Goal: Feedback & Contribution: Contribute content

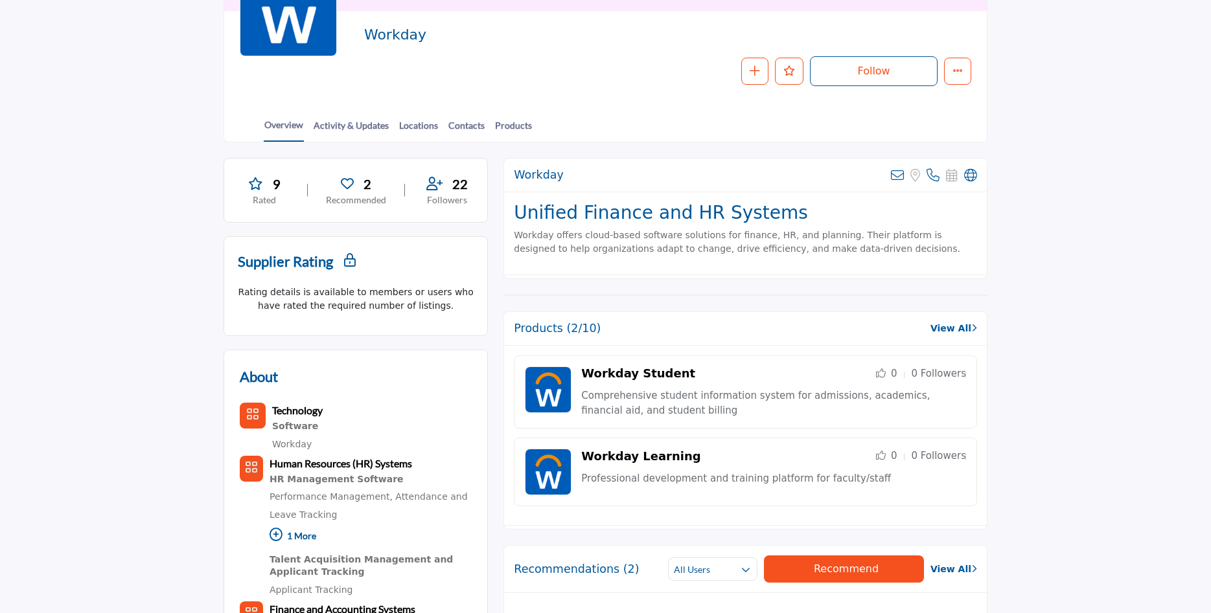
scroll to position [132, 0]
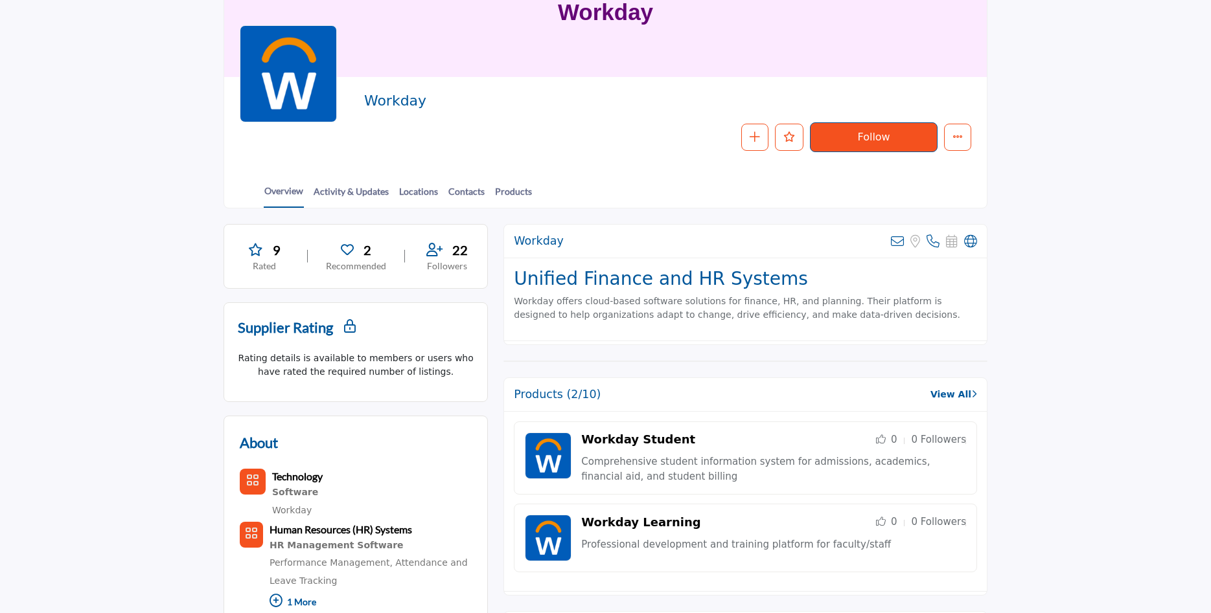
click at [863, 139] on button "Follow" at bounding box center [874, 137] width 128 height 30
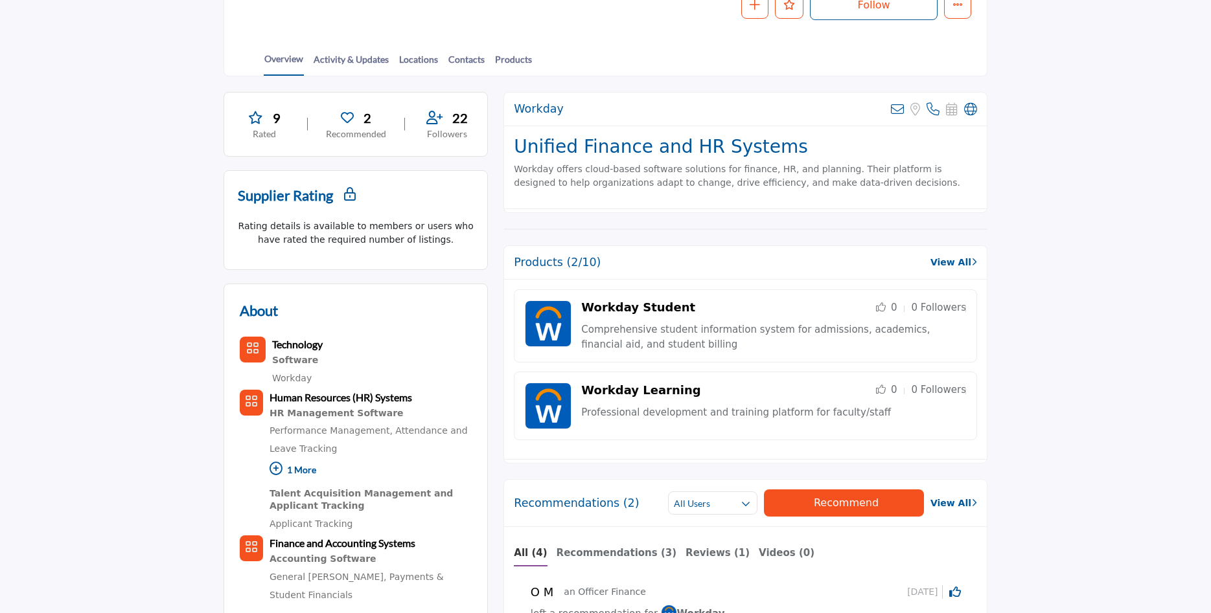
scroll to position [330, 0]
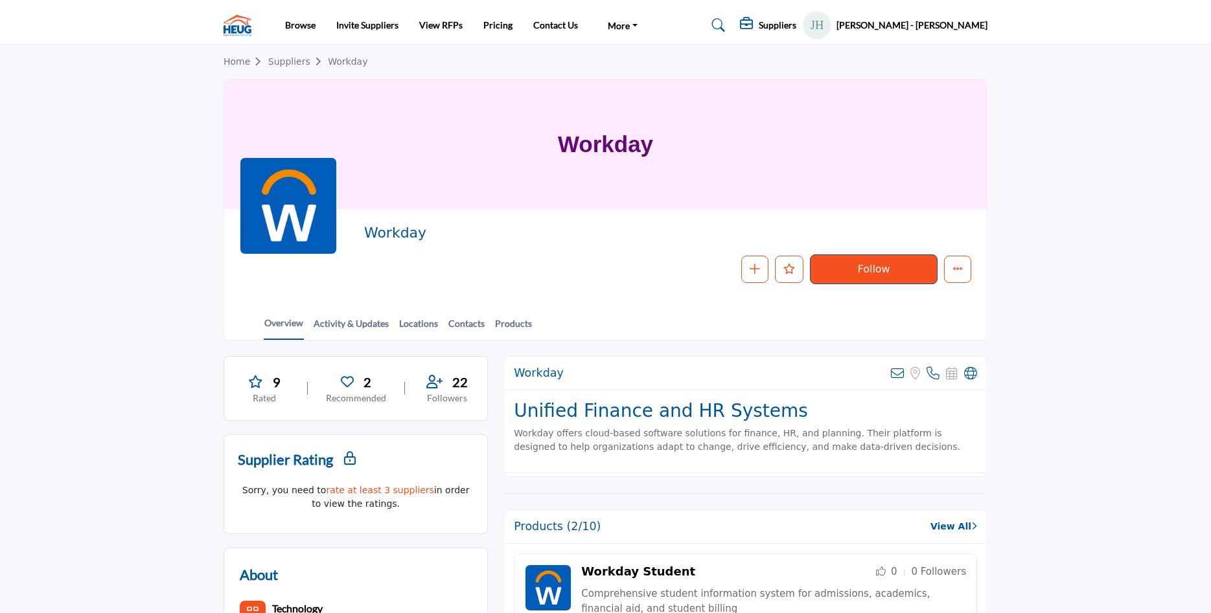
click at [893, 268] on button "Follow" at bounding box center [874, 270] width 128 height 30
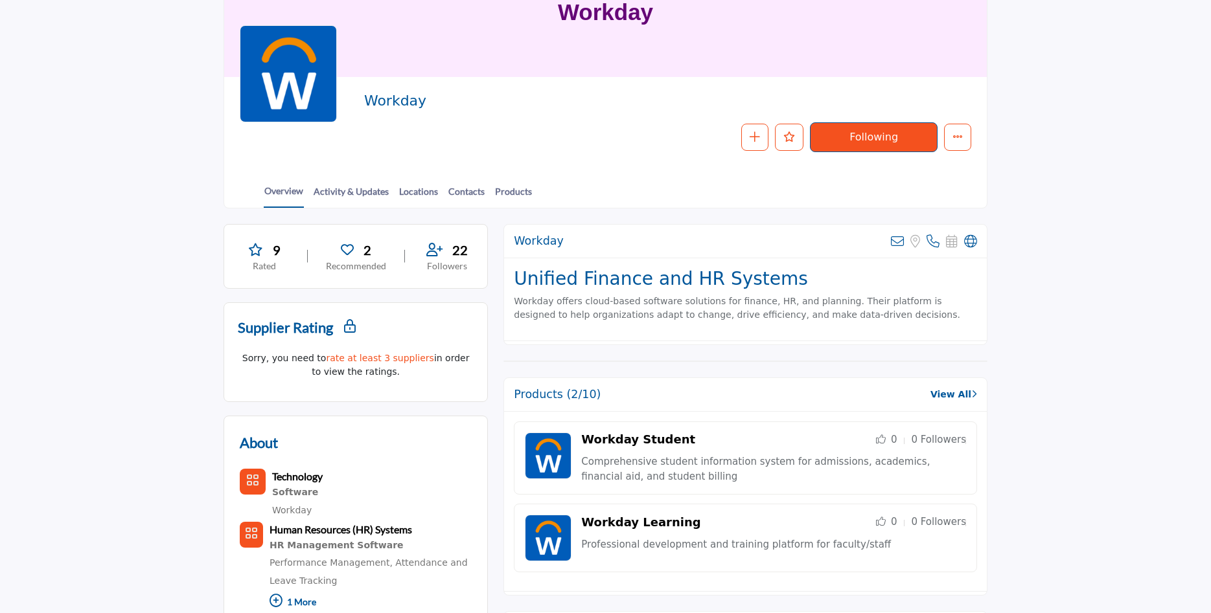
click at [374, 356] on link "rate at least 3 suppliers" at bounding box center [380, 358] width 108 height 10
click at [621, 179] on div "Overview Activity & Updates Locations Contacts Products" at bounding box center [622, 188] width 730 height 40
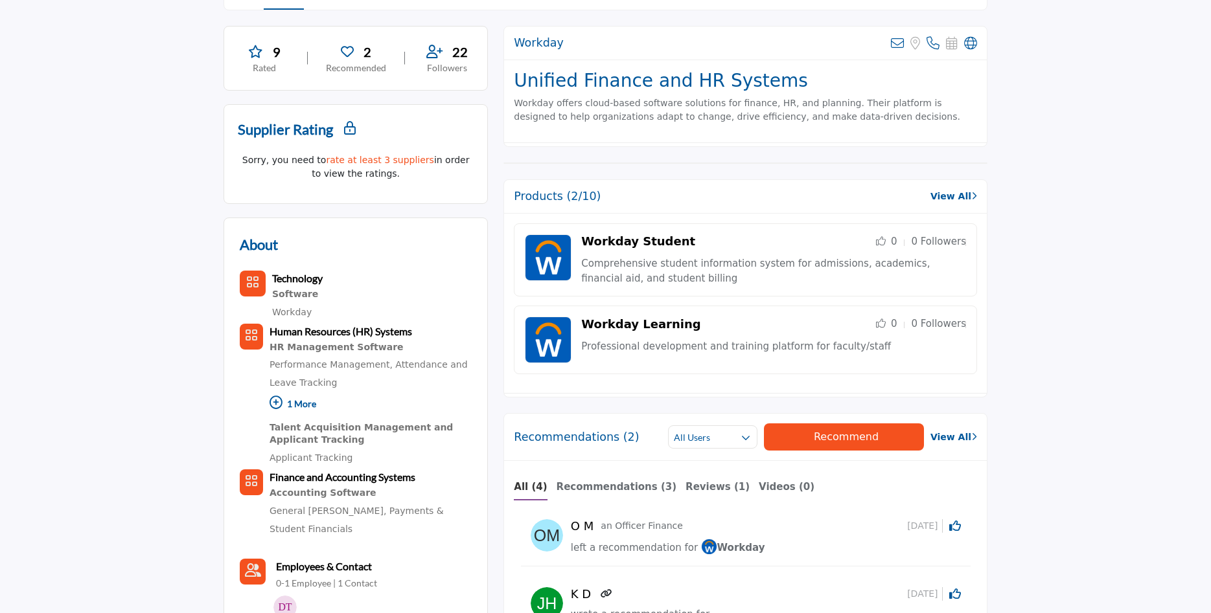
scroll to position [463, 0]
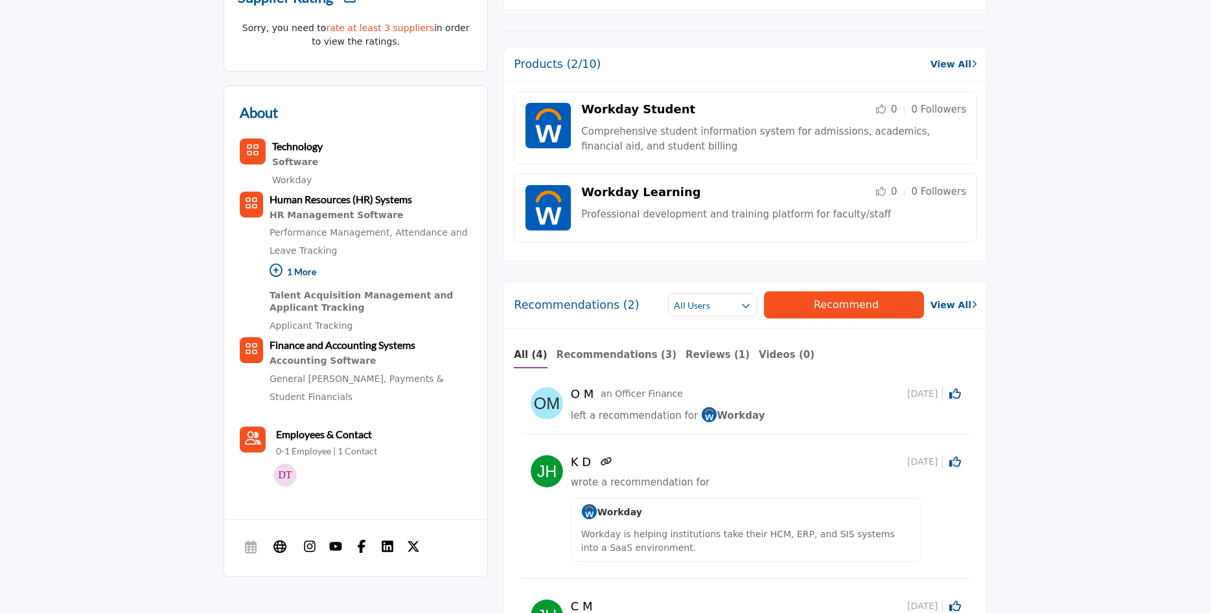
click at [957, 301] on link "View All" at bounding box center [953, 306] width 47 height 14
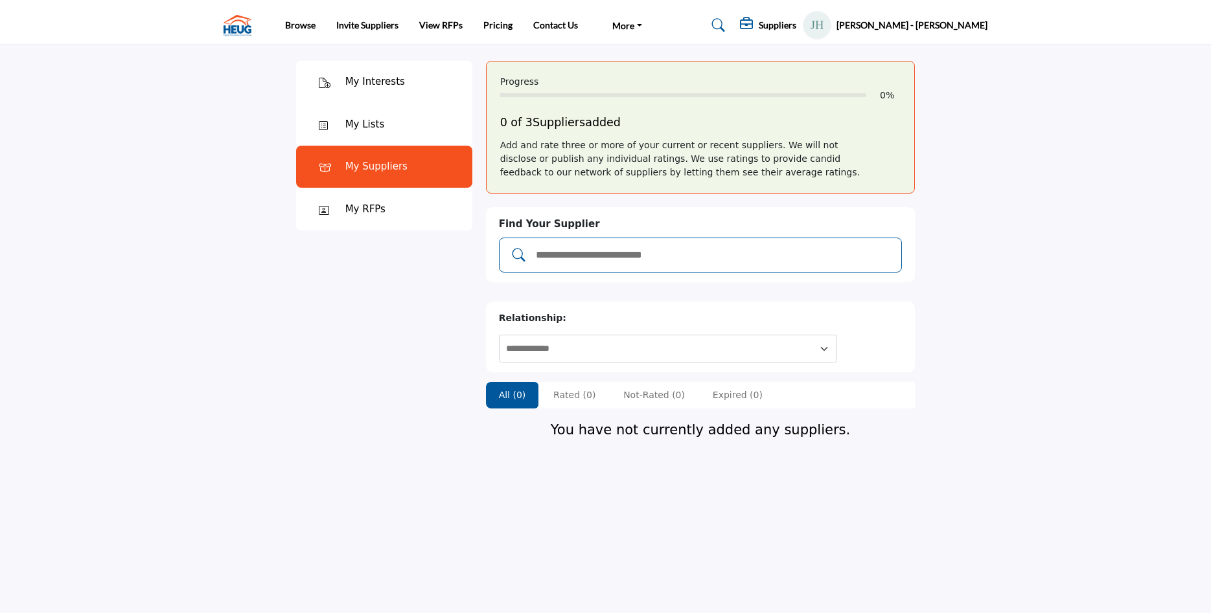
click at [578, 258] on input "Add and rate your suppliers" at bounding box center [713, 255] width 359 height 17
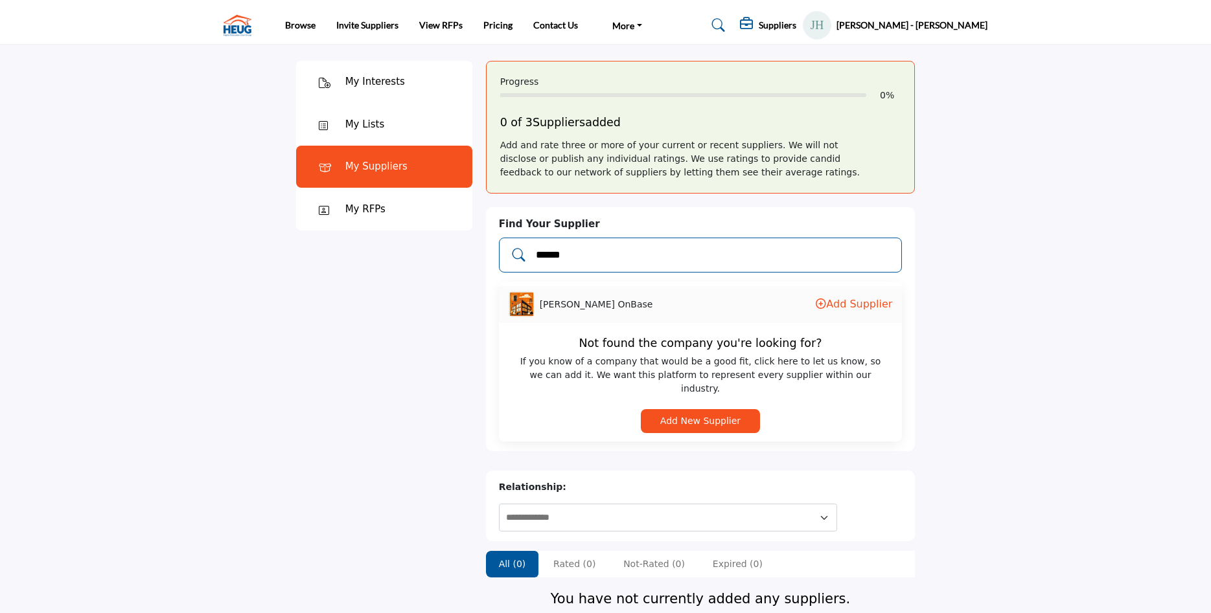
type input "******"
click at [692, 411] on button "Add New Supplier" at bounding box center [700, 421] width 119 height 24
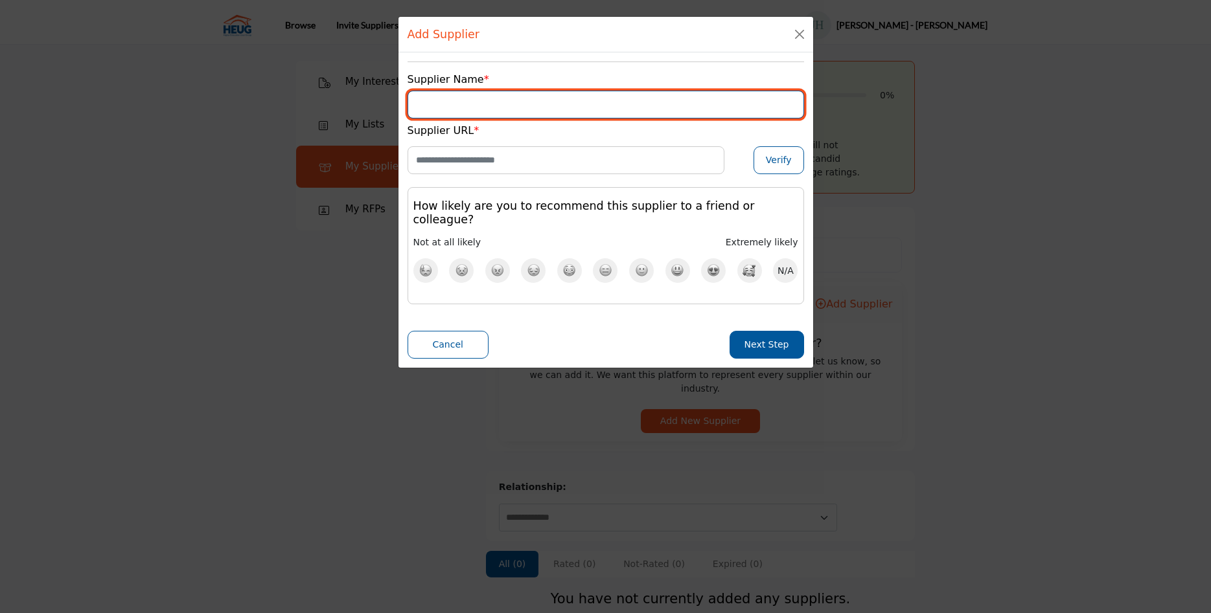
click at [437, 106] on input "Supplier Name" at bounding box center [605, 105] width 396 height 28
type input "**********"
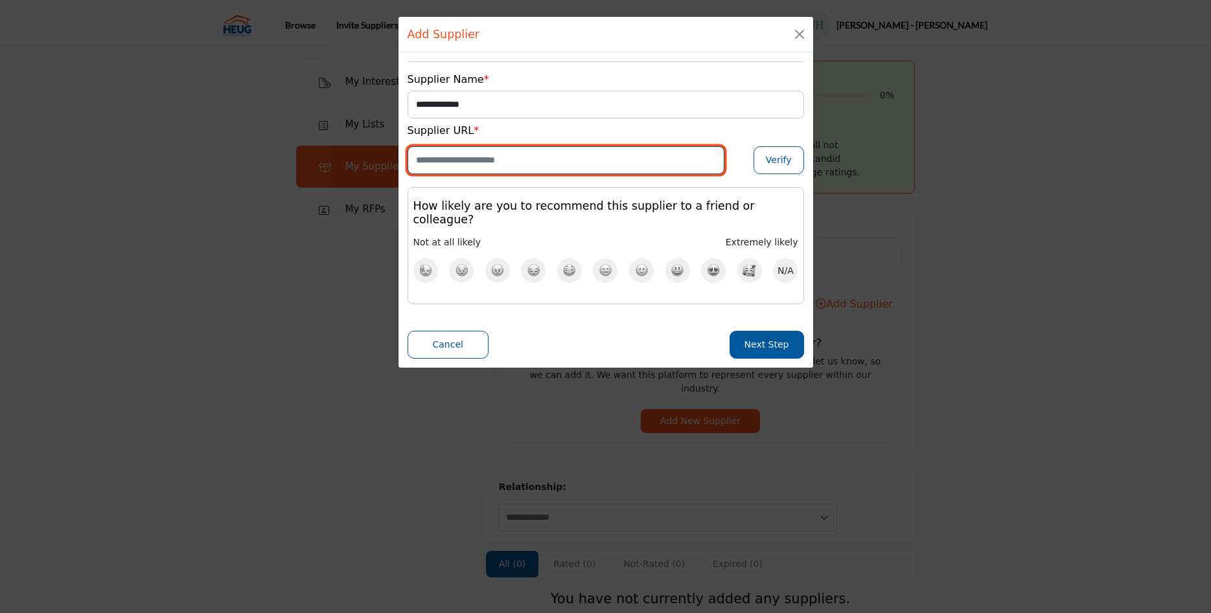
click at [442, 163] on input "Enter Website URL" at bounding box center [565, 160] width 317 height 28
paste input "**********"
drag, startPoint x: 719, startPoint y: 159, endPoint x: 314, endPoint y: 160, distance: 404.9
click at [314, 160] on div "**********" at bounding box center [605, 306] width 1211 height 613
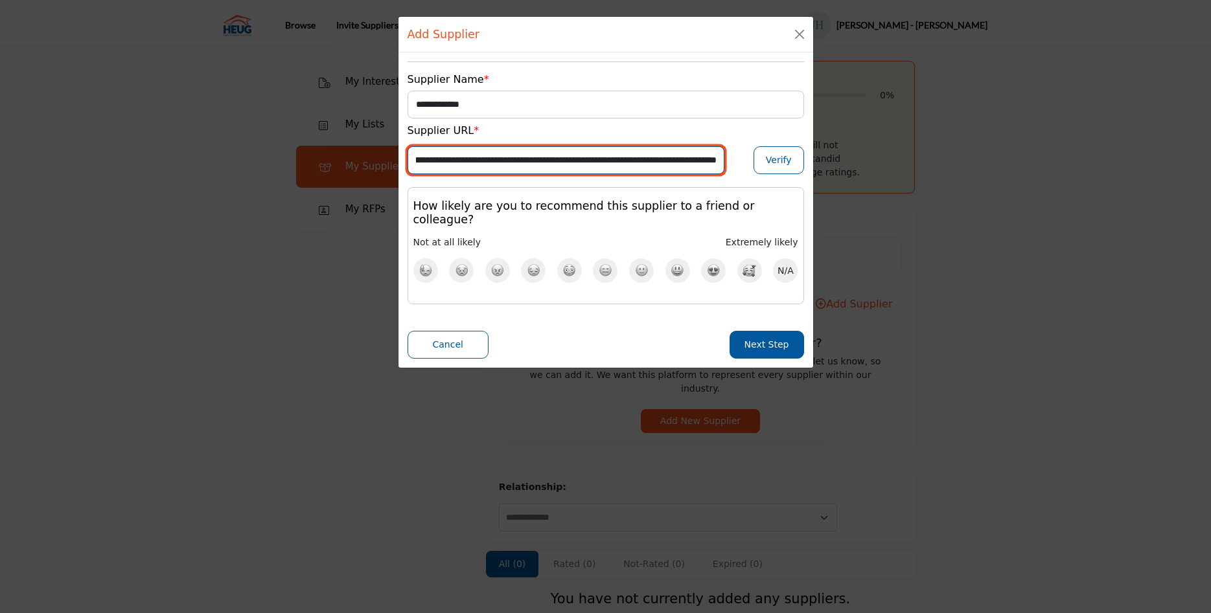
paste input "Enter Website URL"
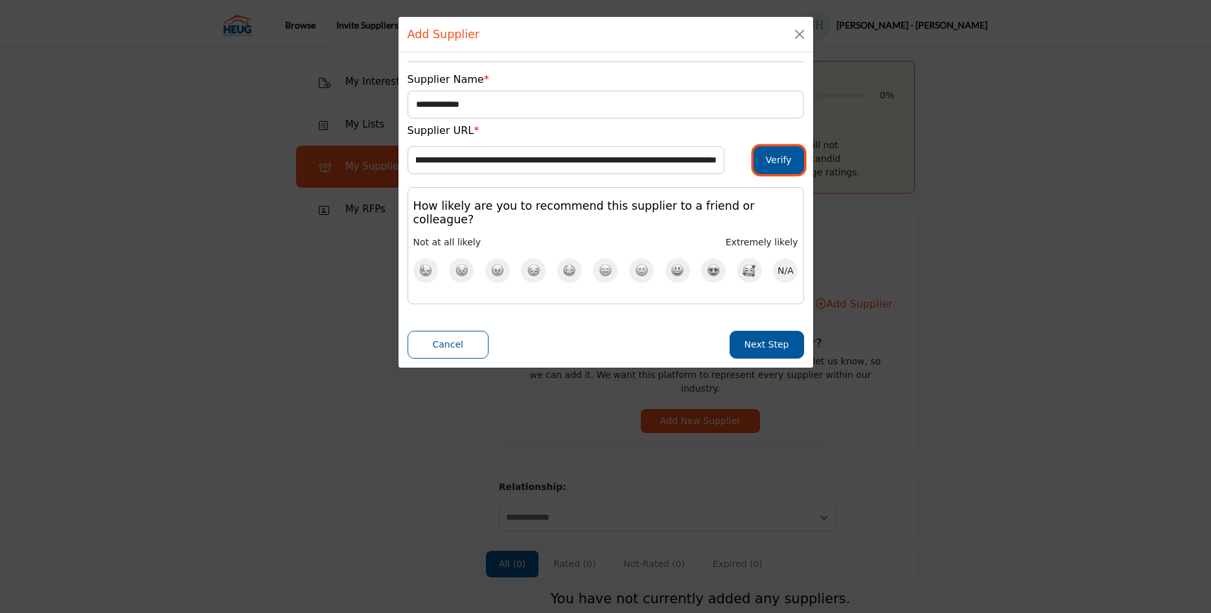
click at [782, 158] on button "Verify" at bounding box center [778, 160] width 51 height 28
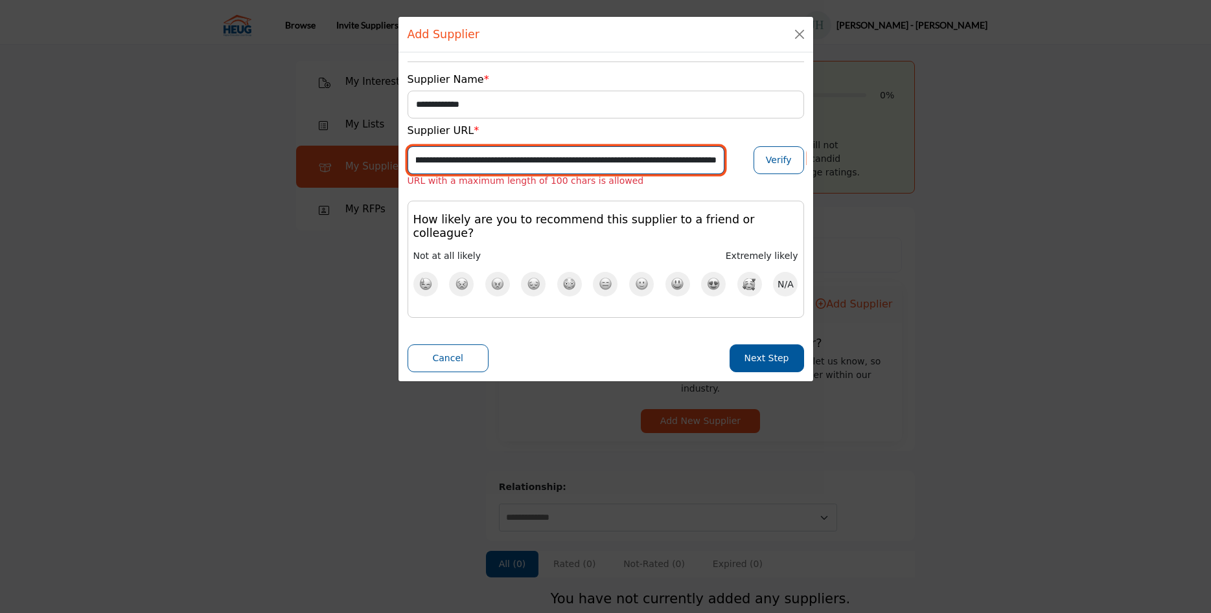
click at [497, 159] on input "**********" at bounding box center [565, 160] width 317 height 28
drag, startPoint x: 494, startPoint y: 158, endPoint x: 319, endPoint y: 161, distance: 174.9
click at [407, 161] on input "**********" at bounding box center [565, 160] width 317 height 28
type input "**********"
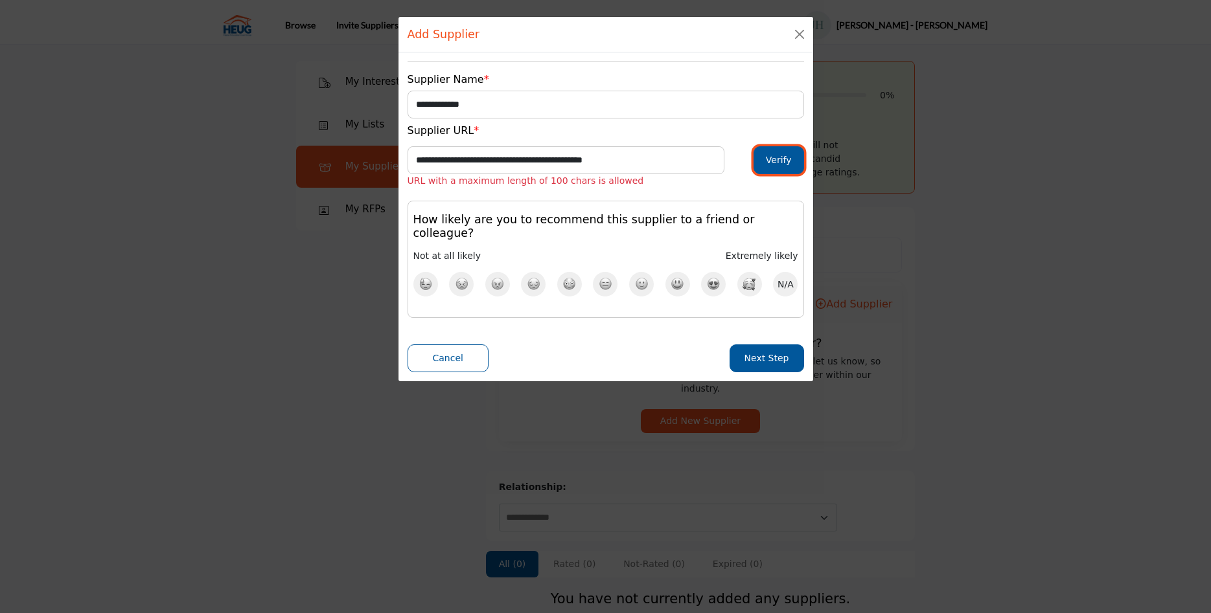
click at [777, 158] on button "Verify" at bounding box center [778, 160] width 51 height 28
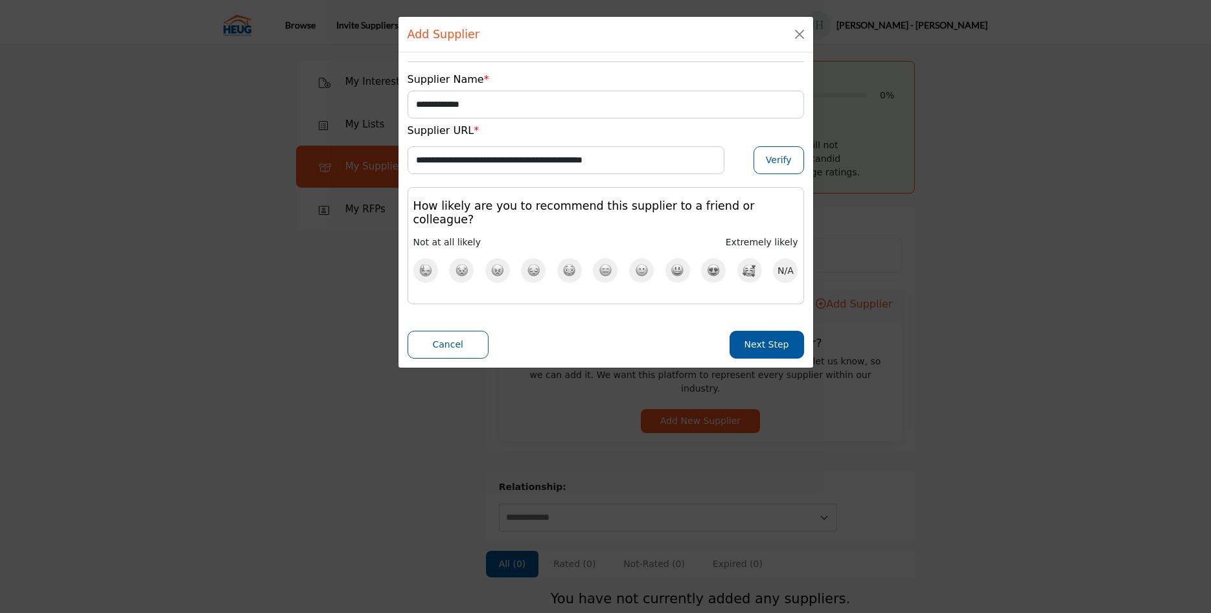
click at [640, 264] on img at bounding box center [642, 271] width 14 height 14
click at [777, 331] on button "Next Step" at bounding box center [766, 345] width 74 height 28
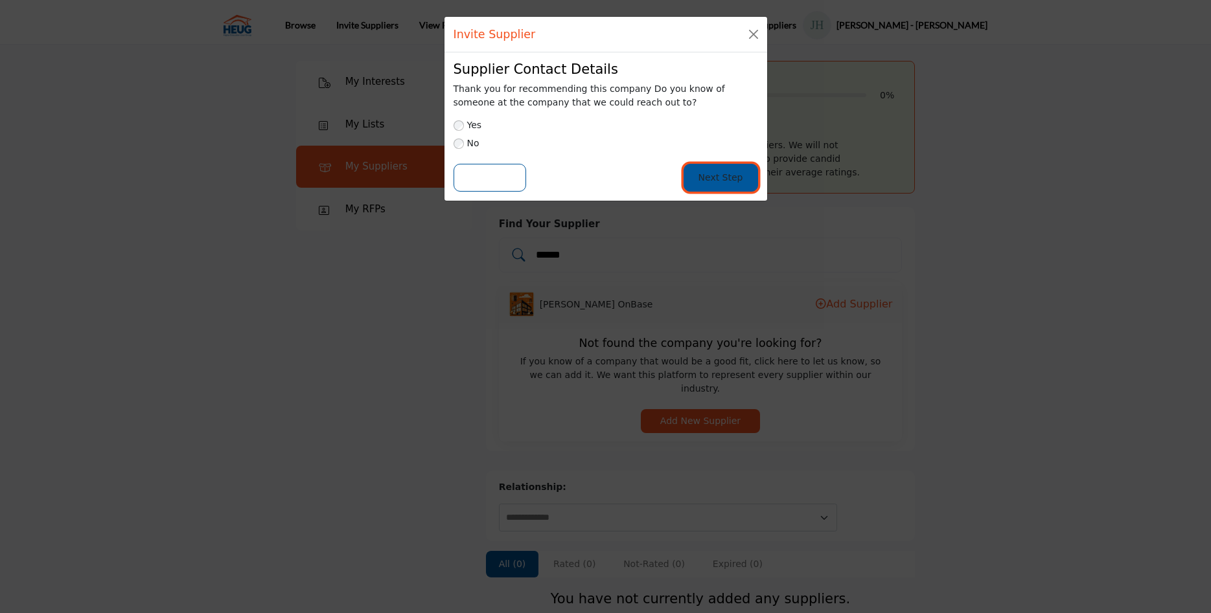
click at [716, 176] on button "Next Step" at bounding box center [720, 178] width 74 height 28
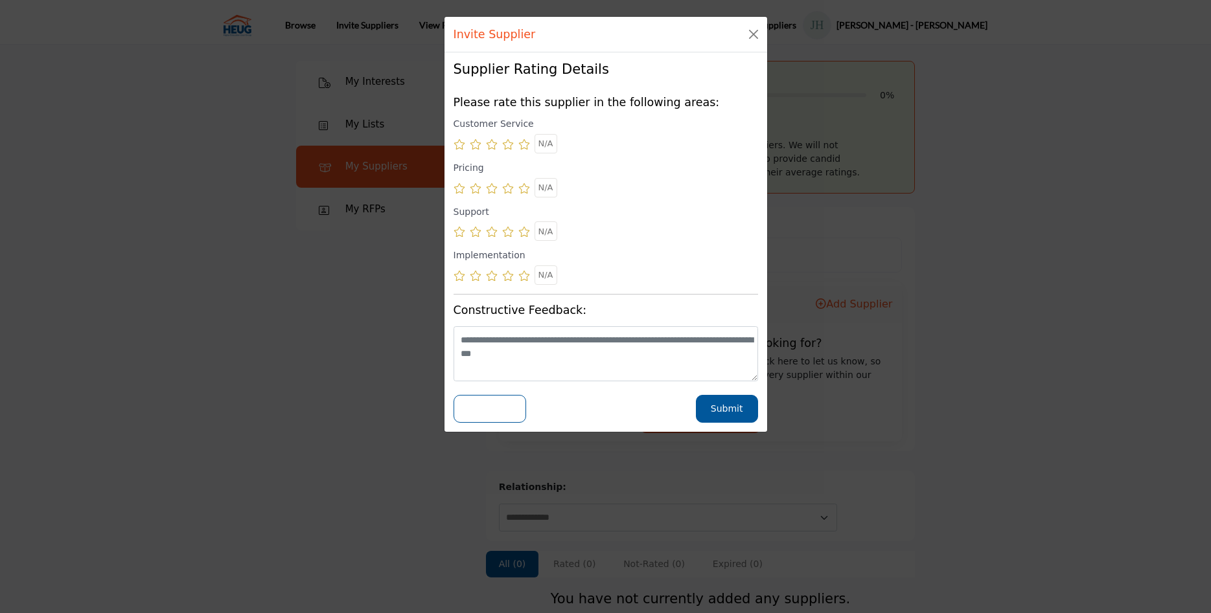
click at [507, 143] on icon at bounding box center [508, 144] width 12 height 10
click at [474, 190] on icon at bounding box center [476, 188] width 12 height 10
click at [488, 233] on icon at bounding box center [492, 232] width 12 height 10
click at [473, 280] on icon at bounding box center [476, 276] width 12 height 10
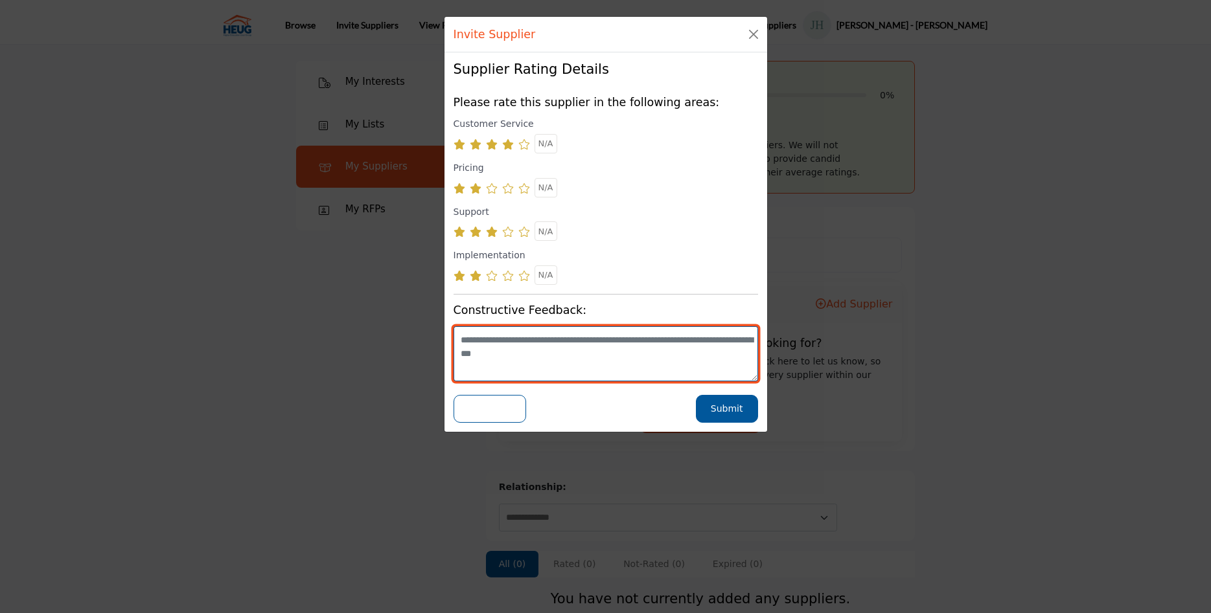
drag, startPoint x: 559, startPoint y: 354, endPoint x: 468, endPoint y: 340, distance: 92.3
click at [468, 340] on textarea at bounding box center [605, 353] width 304 height 55
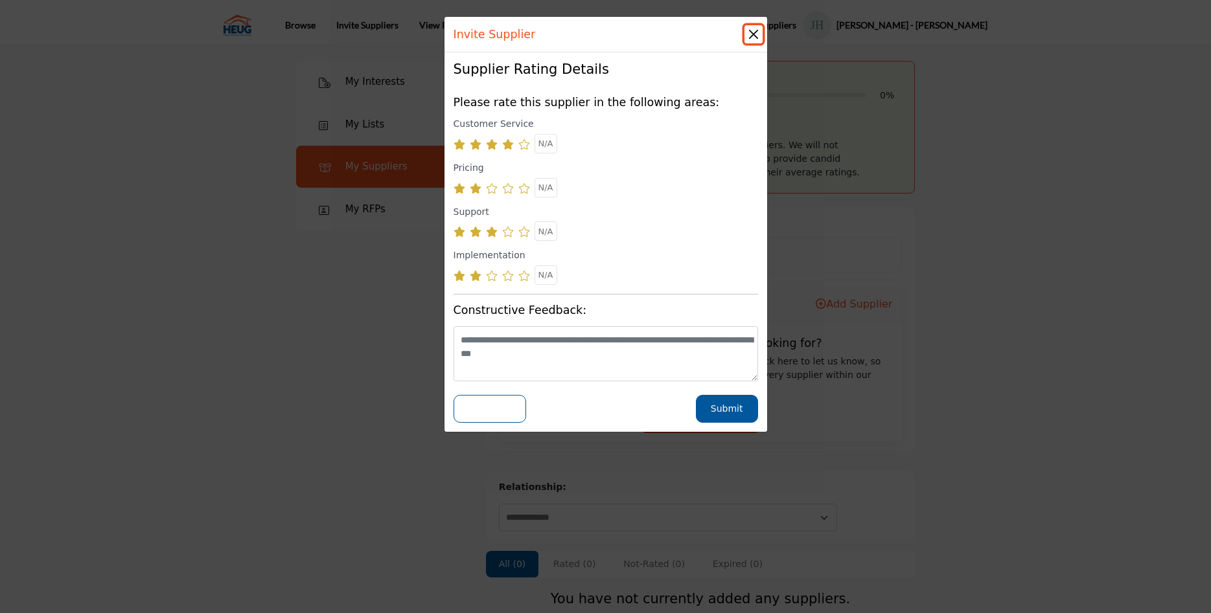
click at [746, 32] on button "Close" at bounding box center [753, 34] width 18 height 18
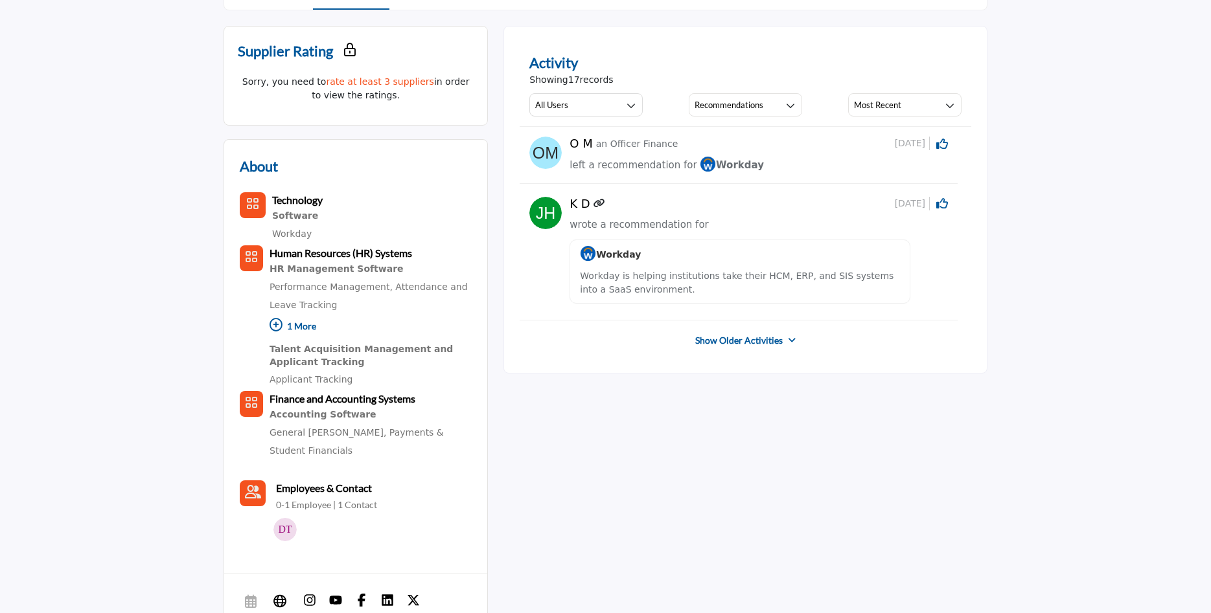
scroll to position [396, 0]
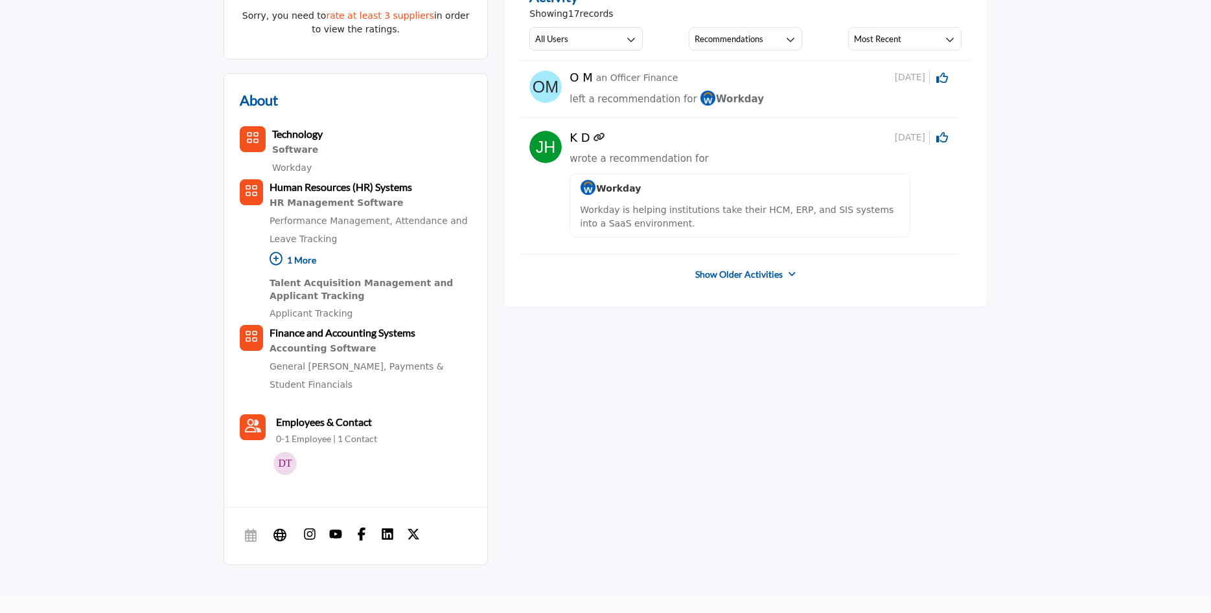
click at [730, 279] on link "Show Older Activities" at bounding box center [738, 274] width 87 height 13
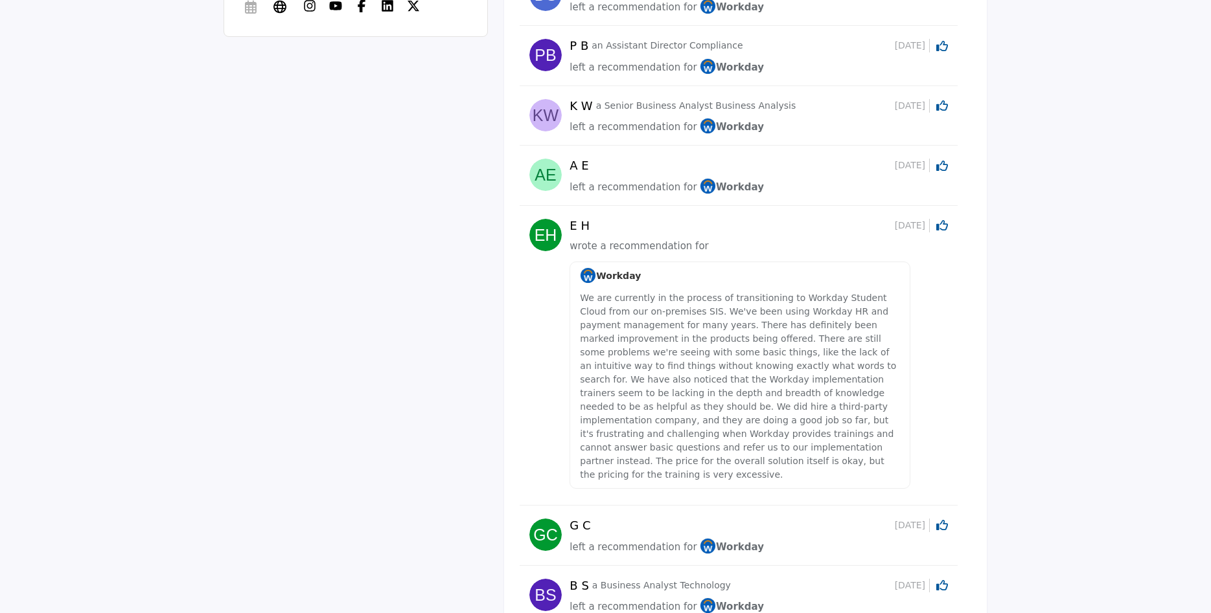
scroll to position [991, 0]
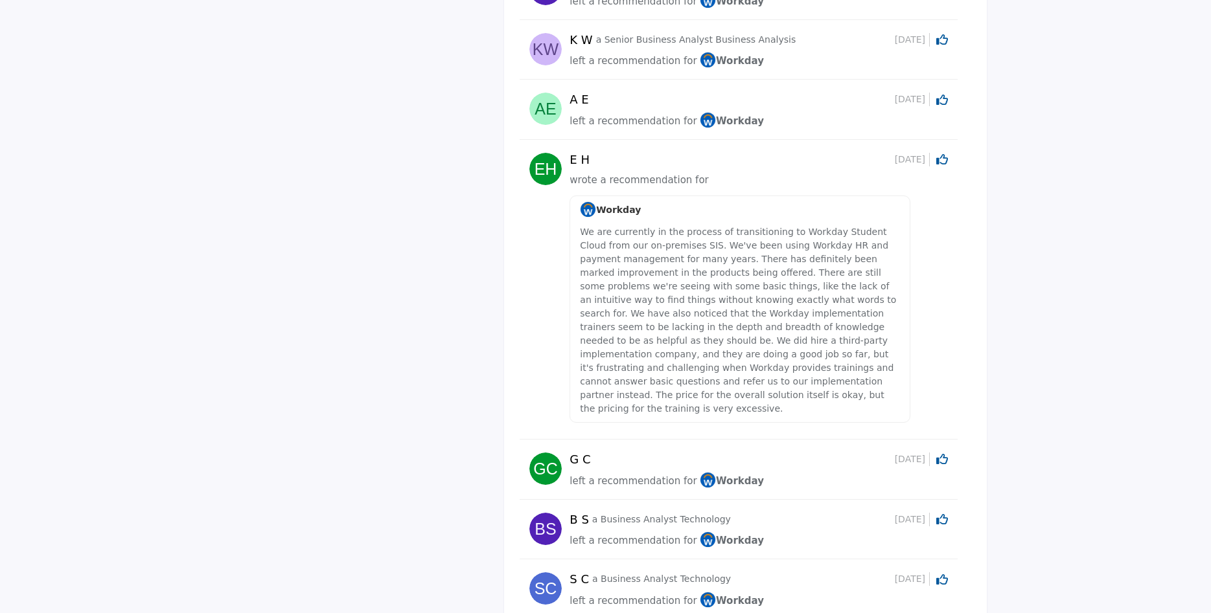
drag, startPoint x: 623, startPoint y: 404, endPoint x: 580, endPoint y: 221, distance: 187.8
click at [580, 225] on p "We are currently in the process of transitioning to Workday Student Cloud from …" at bounding box center [739, 320] width 319 height 190
copy div "Workday We are currently in the process of transitioning to Workday Student Clo…"
click at [554, 172] on img at bounding box center [545, 169] width 32 height 32
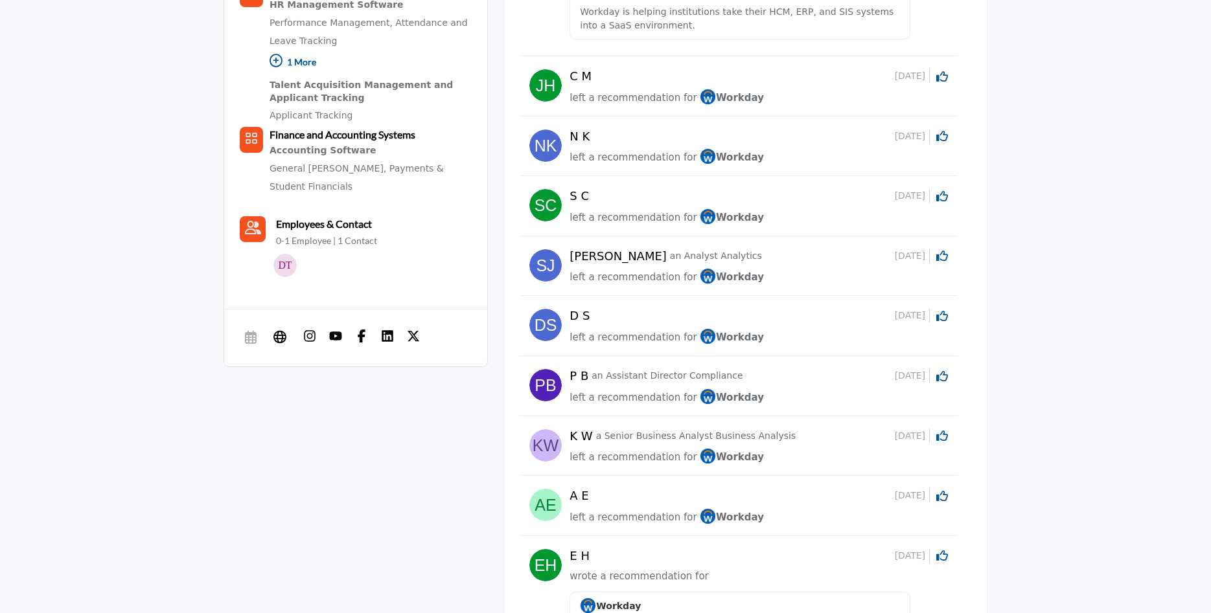
scroll to position [463, 0]
